Goal: Information Seeking & Learning: Learn about a topic

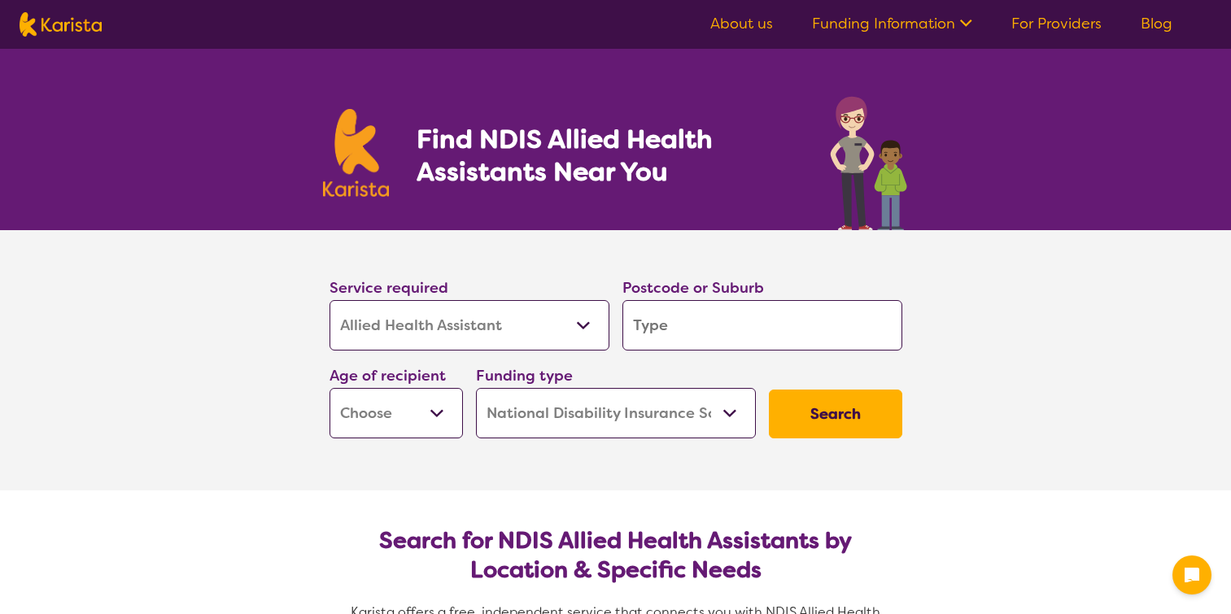
select select "Allied Health Assistant"
select select "NDIS"
select select "Allied Health Assistant"
select select "NDIS"
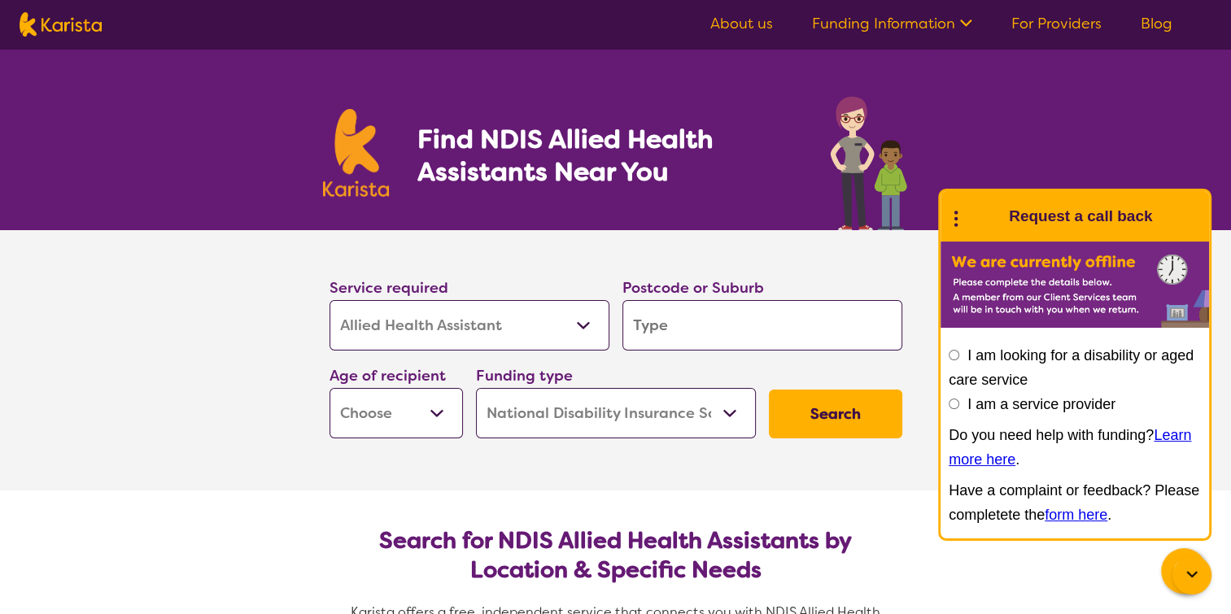
click at [732, 325] on input "search" at bounding box center [762, 325] width 280 height 50
type input "3"
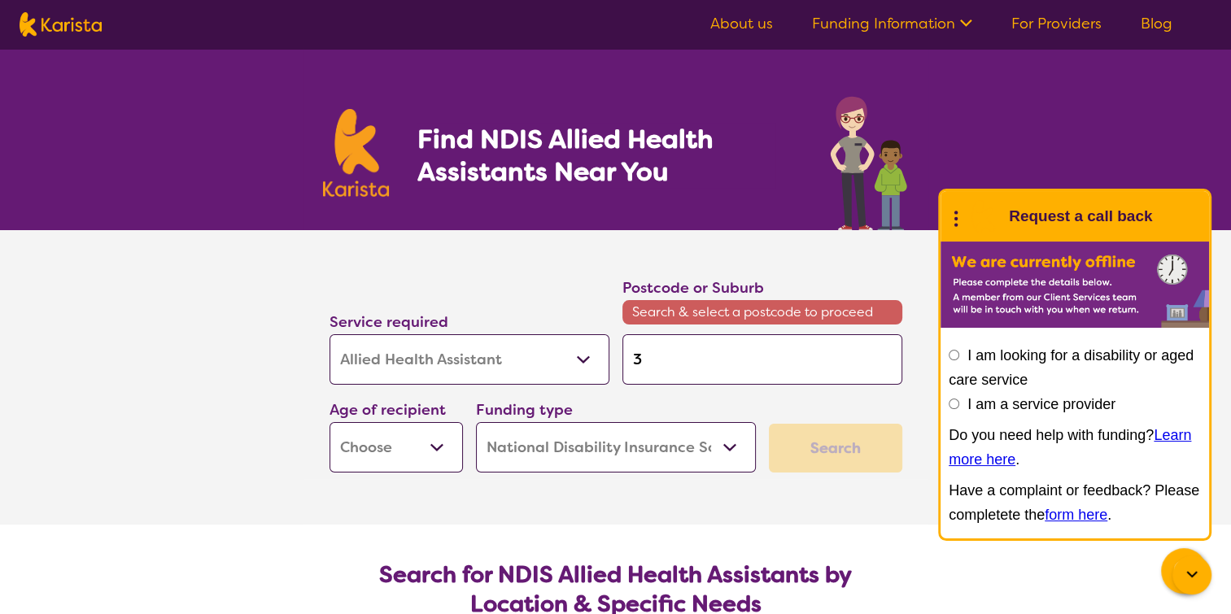
type input "30"
type input "306"
type input "3064"
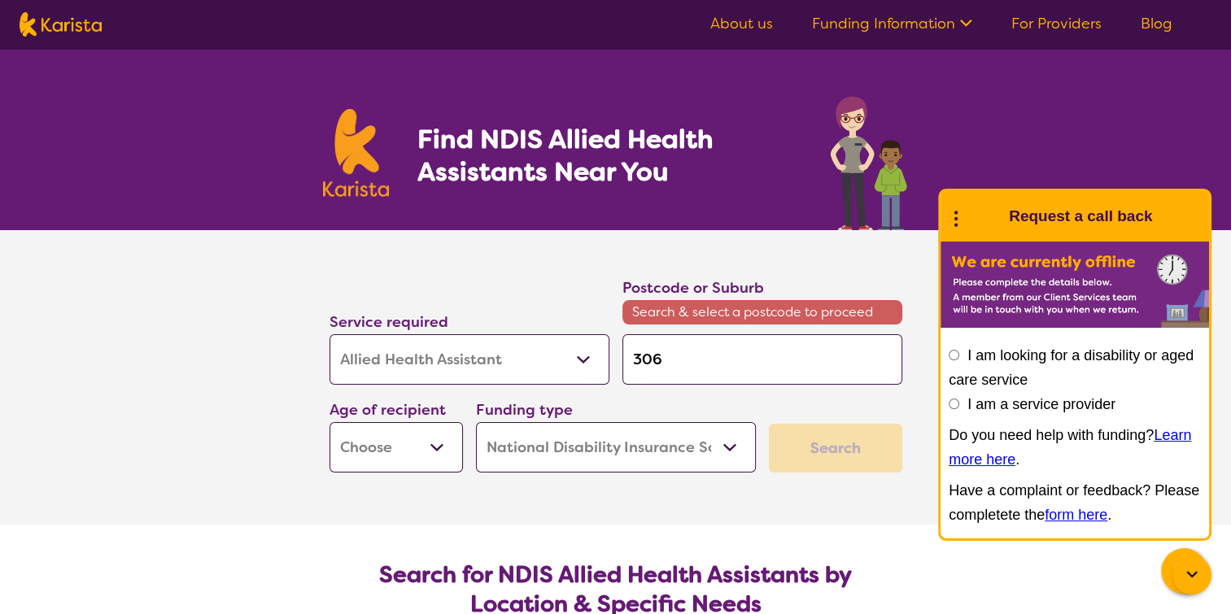
type input "3064"
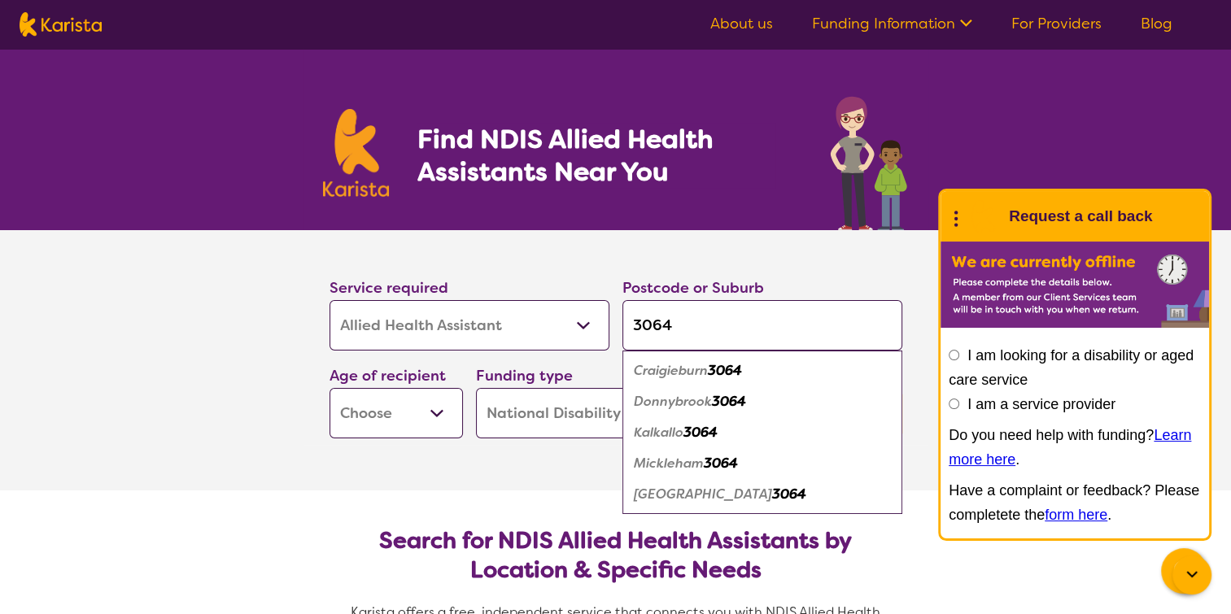
type input "3064"
click at [735, 370] on em "3064" at bounding box center [725, 370] width 34 height 17
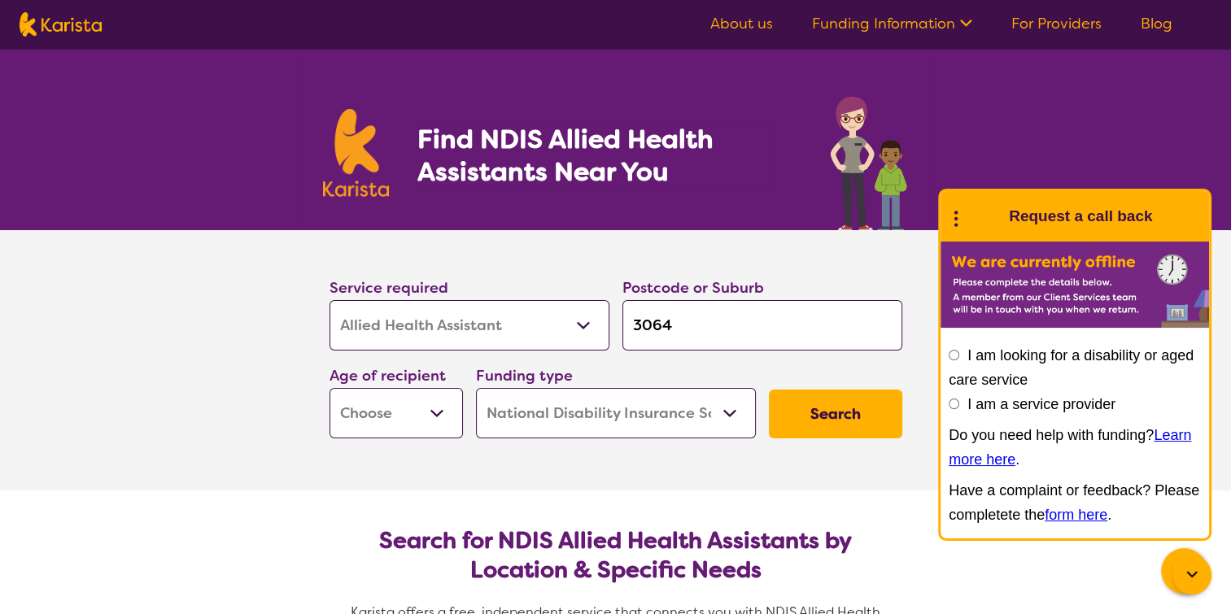
click at [425, 416] on select "Early Childhood - 0 to 9 Child - 10 to 11 Adolescent - 12 to 17 Adult - 18 to 6…" at bounding box center [395, 413] width 133 height 50
select select "EC"
click at [329, 388] on select "Early Childhood - 0 to 9 Child - 10 to 11 Adolescent - 12 to 17 Adult - 18 to 6…" at bounding box center [395, 413] width 133 height 50
select select "EC"
click at [739, 413] on select "Home Care Package (HCP) National Disability Insurance Scheme (NDIS) I don't know" at bounding box center [616, 413] width 280 height 50
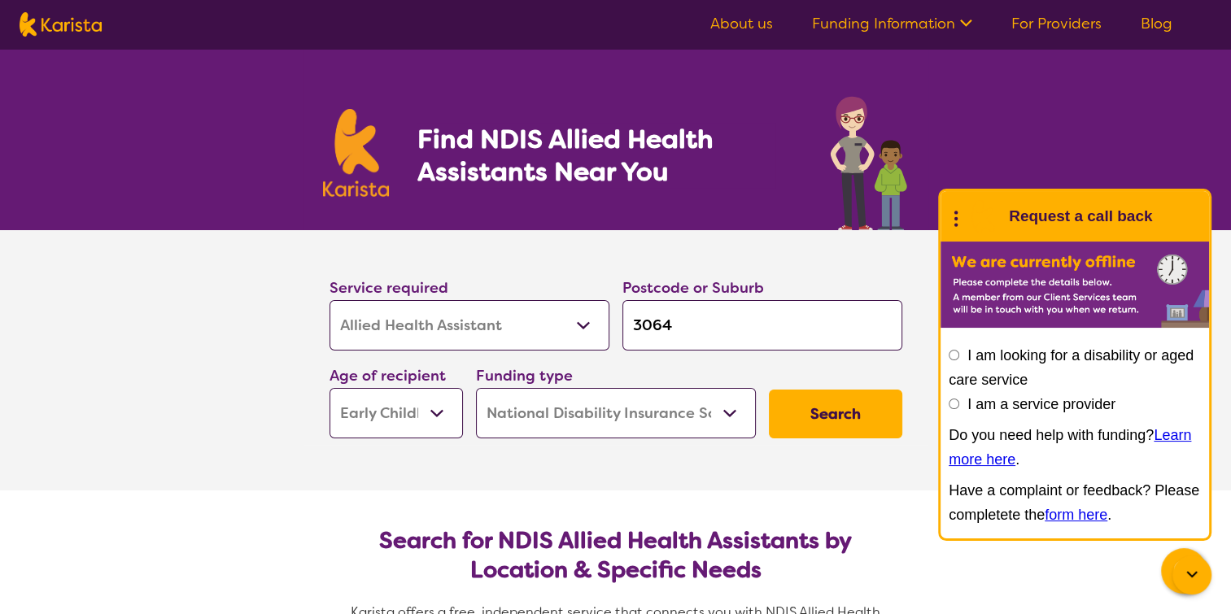
click at [476, 388] on select "Home Care Package (HCP) National Disability Insurance Scheme (NDIS) I don't know" at bounding box center [616, 413] width 280 height 50
click at [823, 425] on button "Search" at bounding box center [835, 414] width 133 height 49
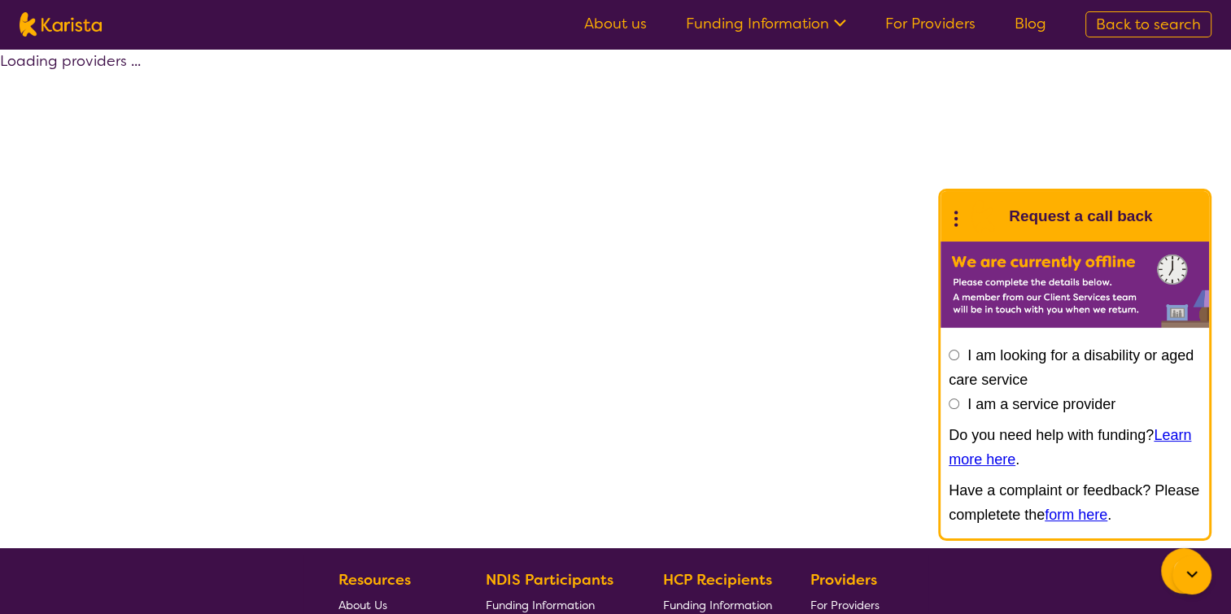
select select "Allied Health Assistant"
select select "EC"
select select "NDIS"
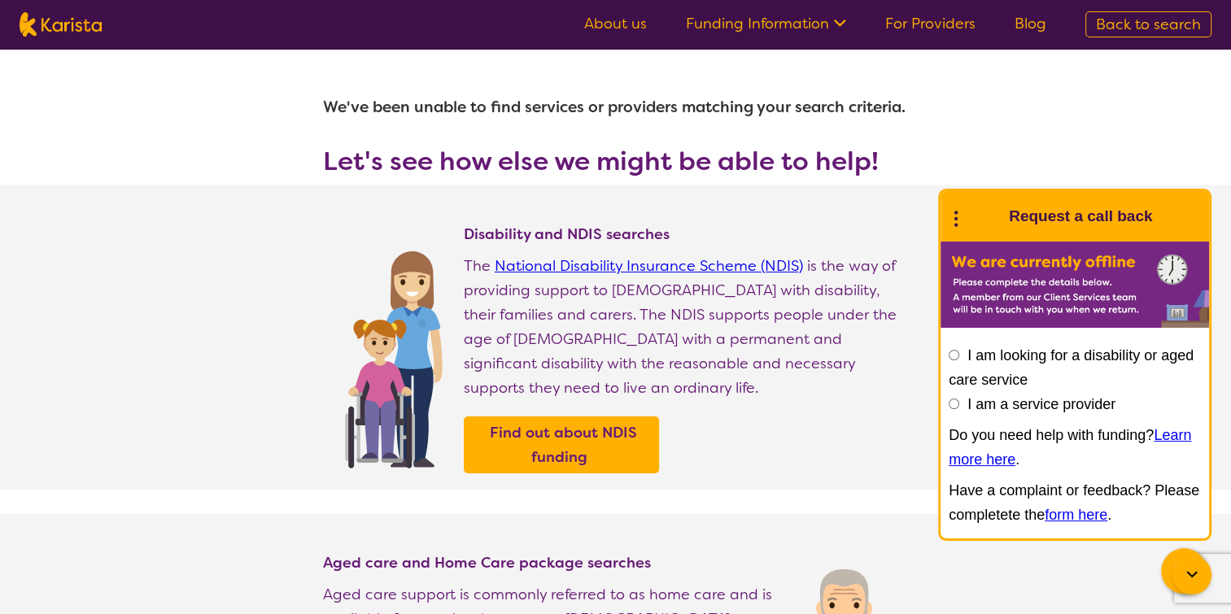
select select "Allied Health Assistant"
select select "EC"
select select "NDIS"
select select "Allied Health Assistant"
select select "EC"
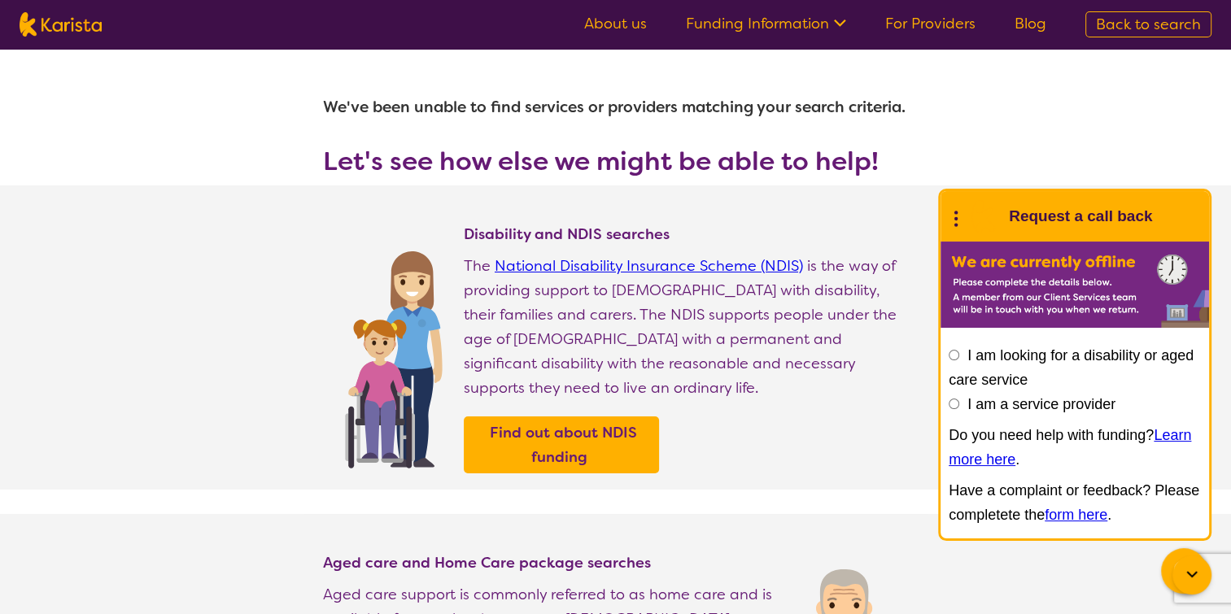
select select "NDIS"
